Goal: Navigation & Orientation: Find specific page/section

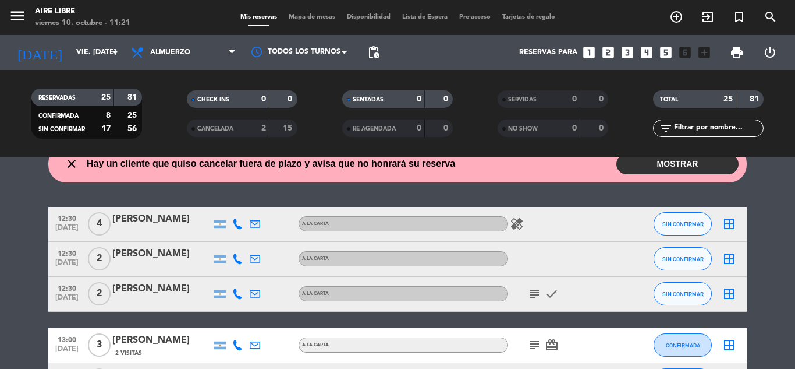
scroll to position [41, 0]
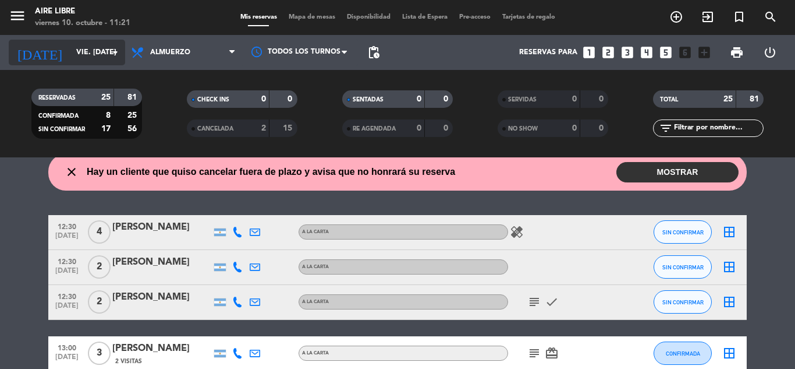
click at [115, 48] on icon "arrow_drop_down" at bounding box center [115, 52] width 14 height 14
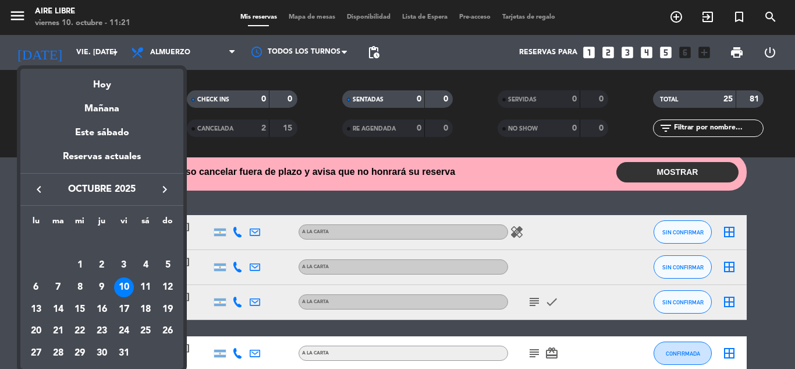
click at [232, 56] on div at bounding box center [397, 184] width 795 height 369
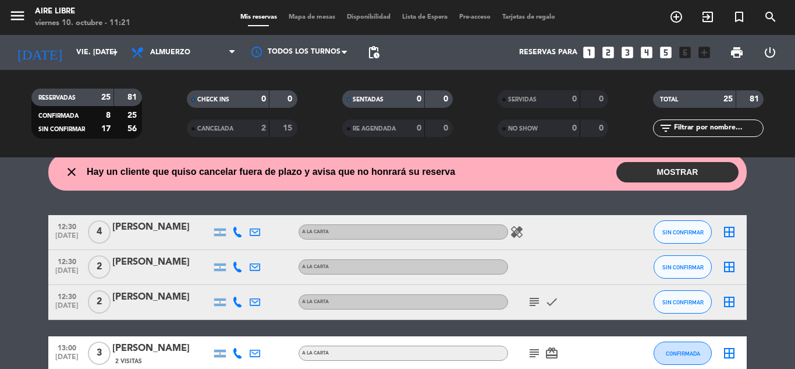
click at [232, 56] on icon at bounding box center [231, 52] width 5 height 9
click at [165, 181] on ng-component "menu Aire Libre viernes 10. octubre - 11:21 Mis reservas Mapa de mesas Disponib…" at bounding box center [397, 184] width 795 height 369
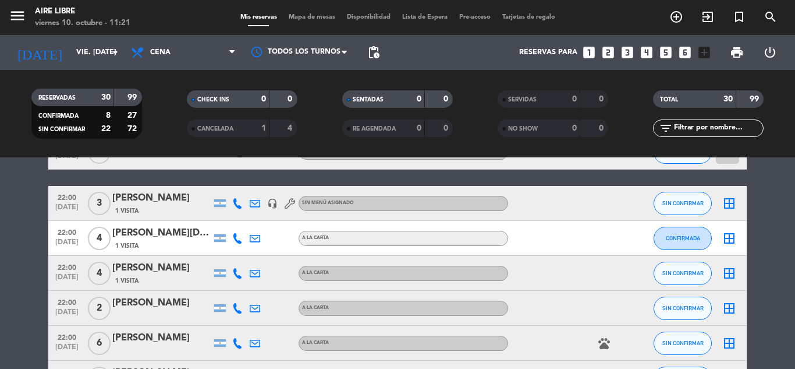
scroll to position [825, 0]
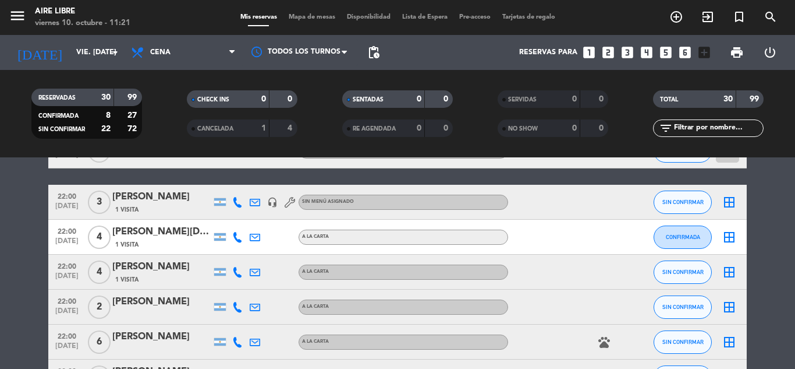
click at [709, 297] on div "SIN CONFIRMAR" at bounding box center [683, 306] width 58 height 34
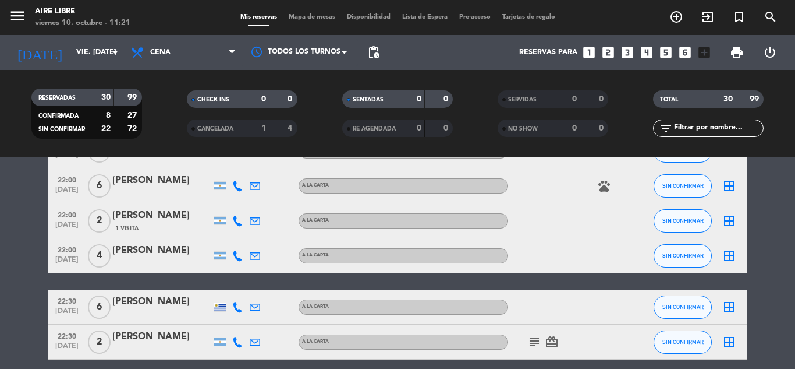
scroll to position [986, 0]
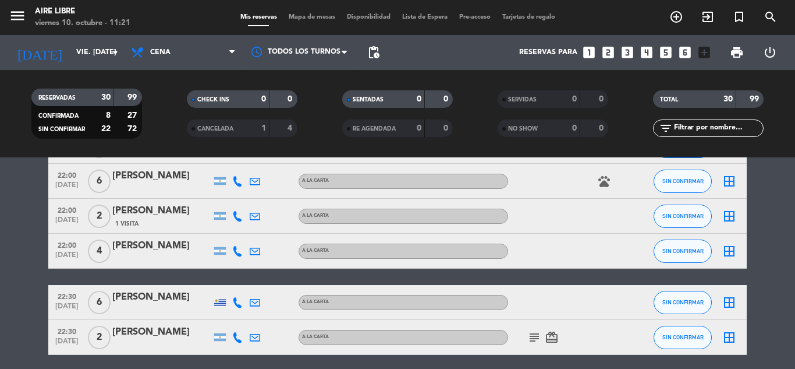
click at [725, 254] on icon "border_all" at bounding box center [730, 251] width 14 height 14
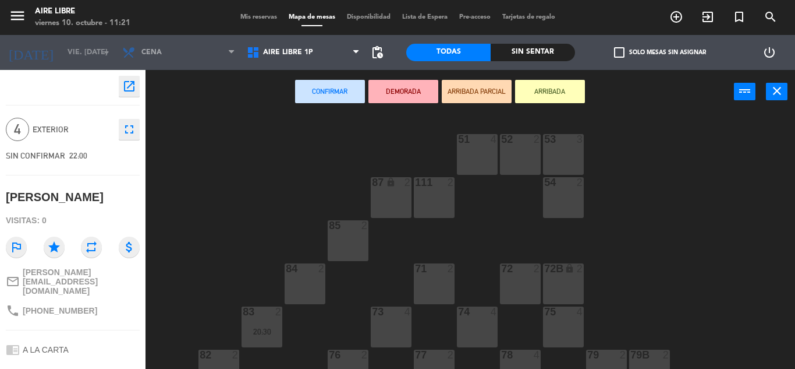
click at [444, 48] on div "Todas" at bounding box center [448, 52] width 84 height 17
click at [259, 15] on span "Mis reservas" at bounding box center [259, 17] width 48 height 6
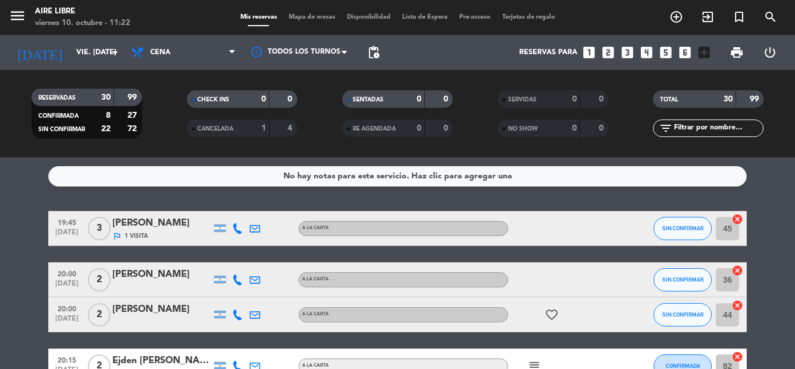
click at [322, 17] on span "Mapa de mesas" at bounding box center [312, 17] width 58 height 6
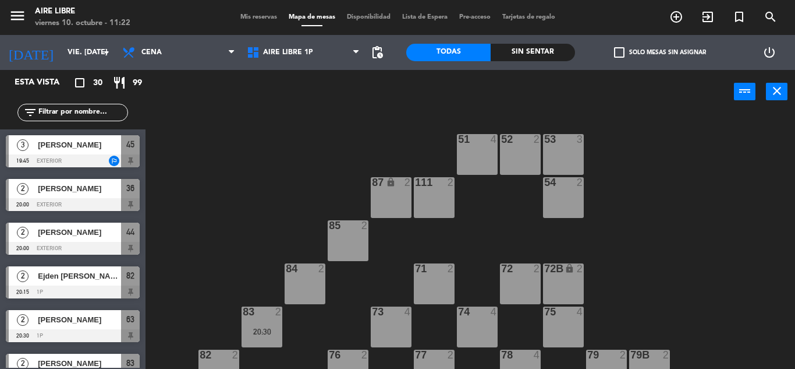
click at [266, 14] on span "Mis reservas" at bounding box center [259, 17] width 48 height 6
